Goal: Transaction & Acquisition: Subscribe to service/newsletter

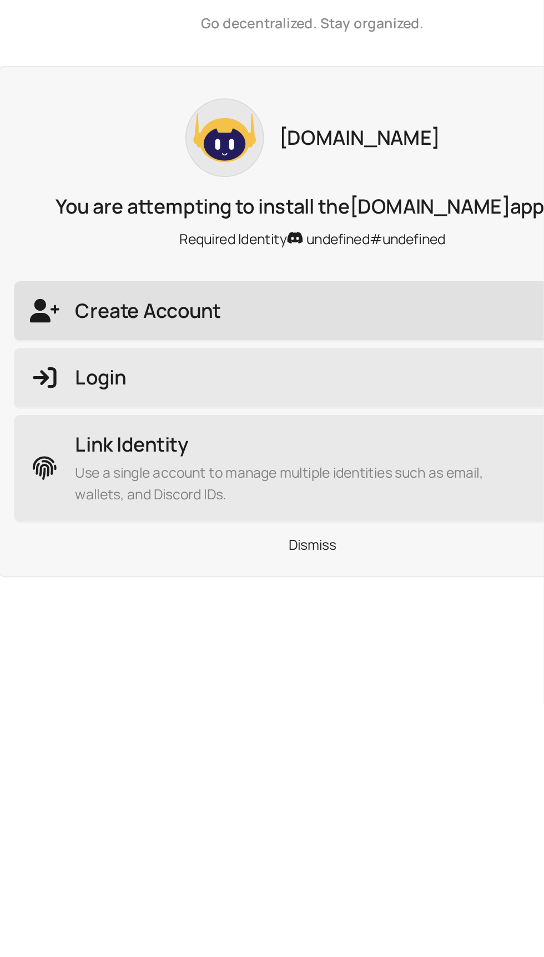
click at [317, 211] on span "Create Account" at bounding box center [272, 216] width 318 height 16
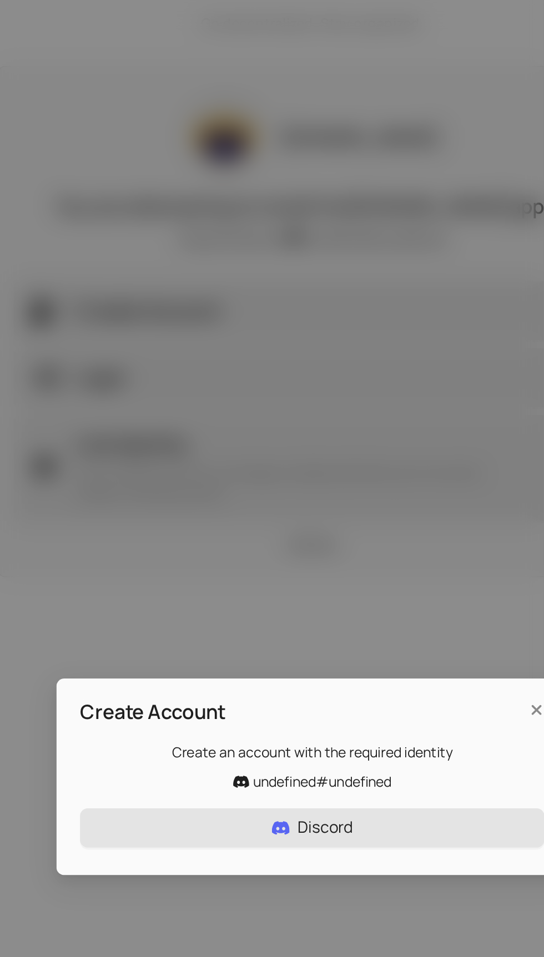
click at [302, 509] on button "Discord" at bounding box center [272, 507] width 262 height 22
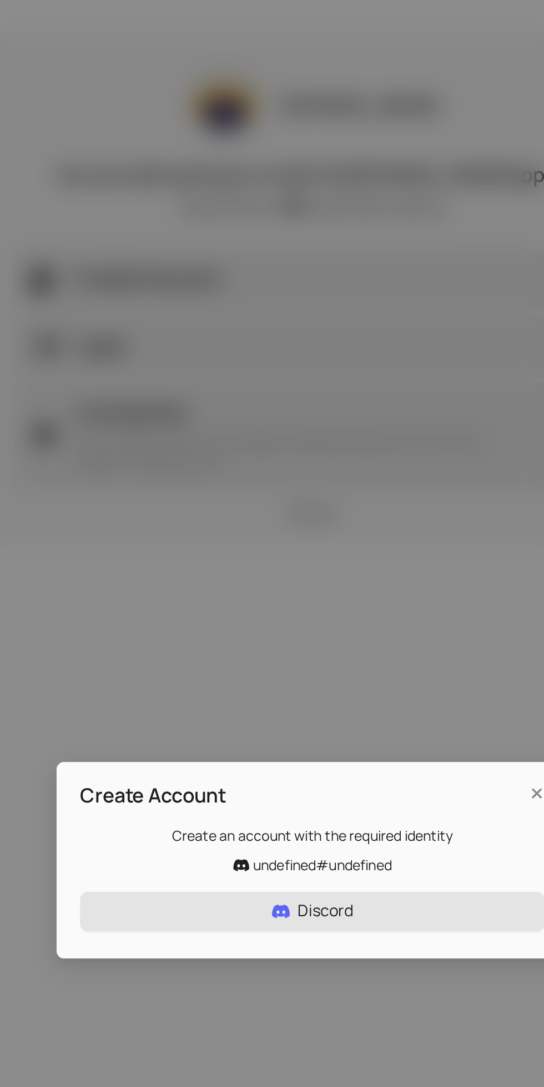
click at [312, 580] on button "Discord" at bounding box center [272, 572] width 262 height 22
click at [317, 574] on button "Discord" at bounding box center [272, 572] width 262 height 22
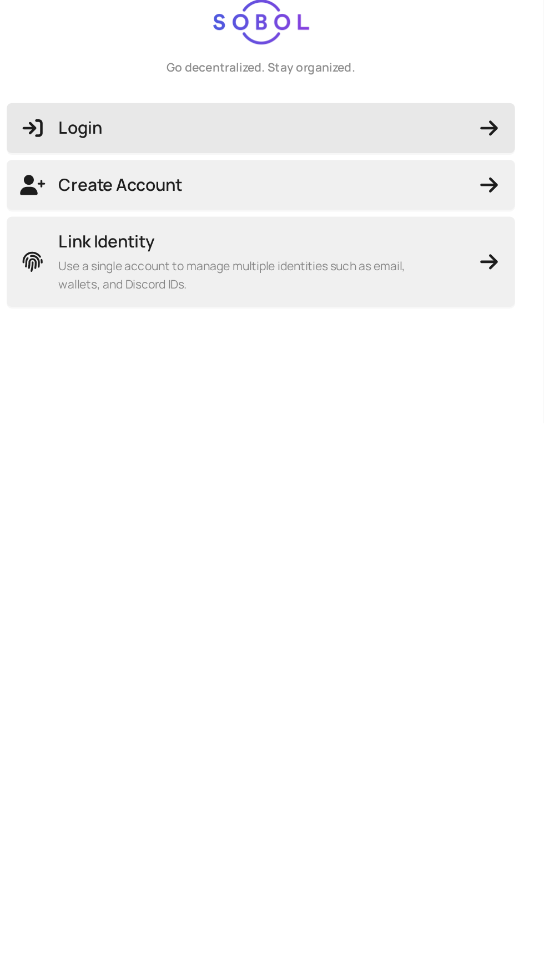
click at [423, 95] on icon "button" at bounding box center [423, 94] width 17 height 13
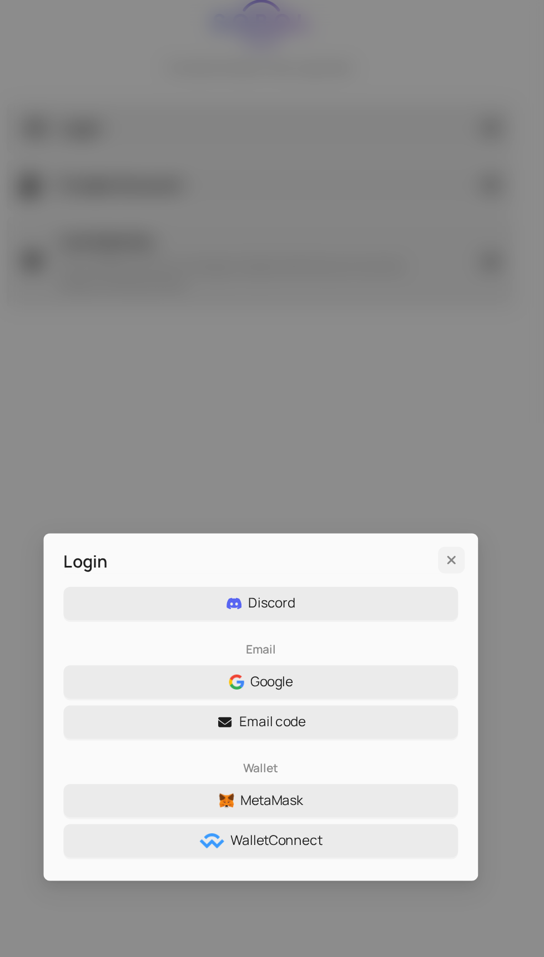
click at [402, 378] on icon "Close" at bounding box center [398, 381] width 11 height 9
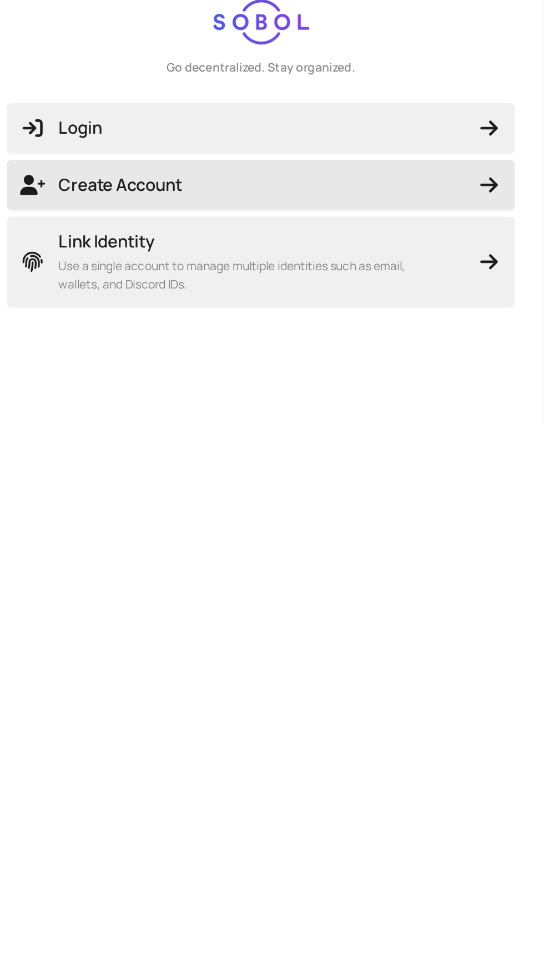
click at [427, 132] on icon "button" at bounding box center [424, 132] width 12 height 10
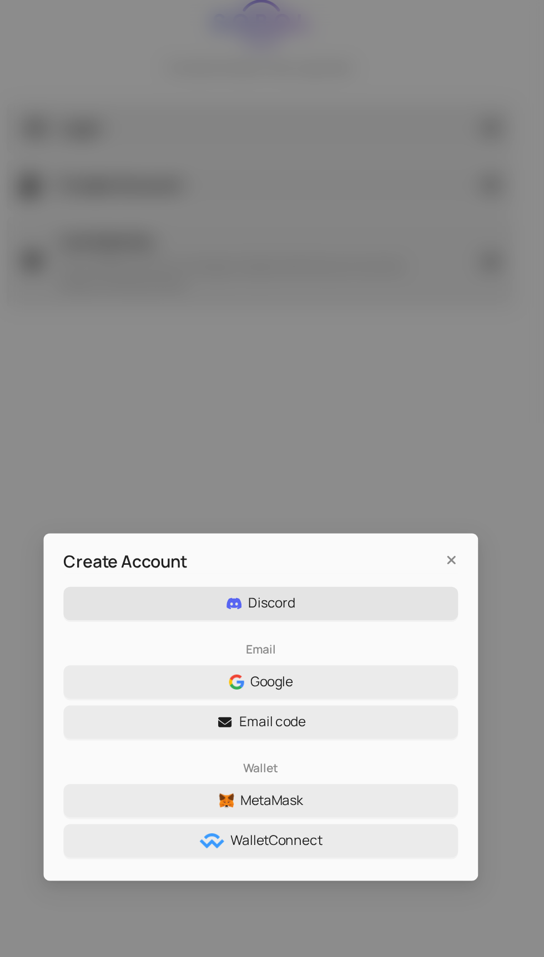
click at [357, 404] on button "Discord" at bounding box center [272, 410] width 262 height 22
